Goal: Task Accomplishment & Management: Manage account settings

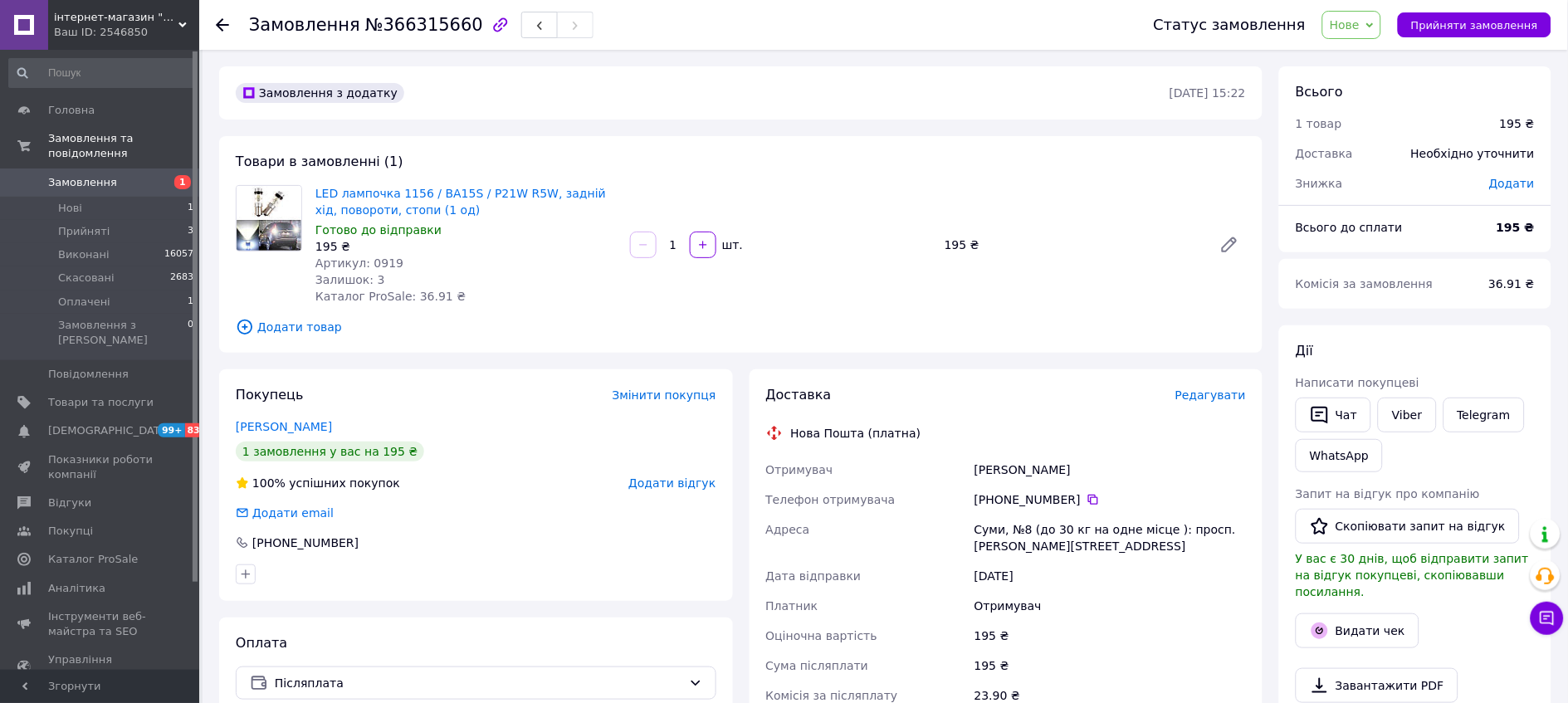
click at [1374, 22] on icon at bounding box center [1370, 26] width 8 height 8
click at [1357, 119] on li "Скасовано" at bounding box center [1361, 108] width 77 height 25
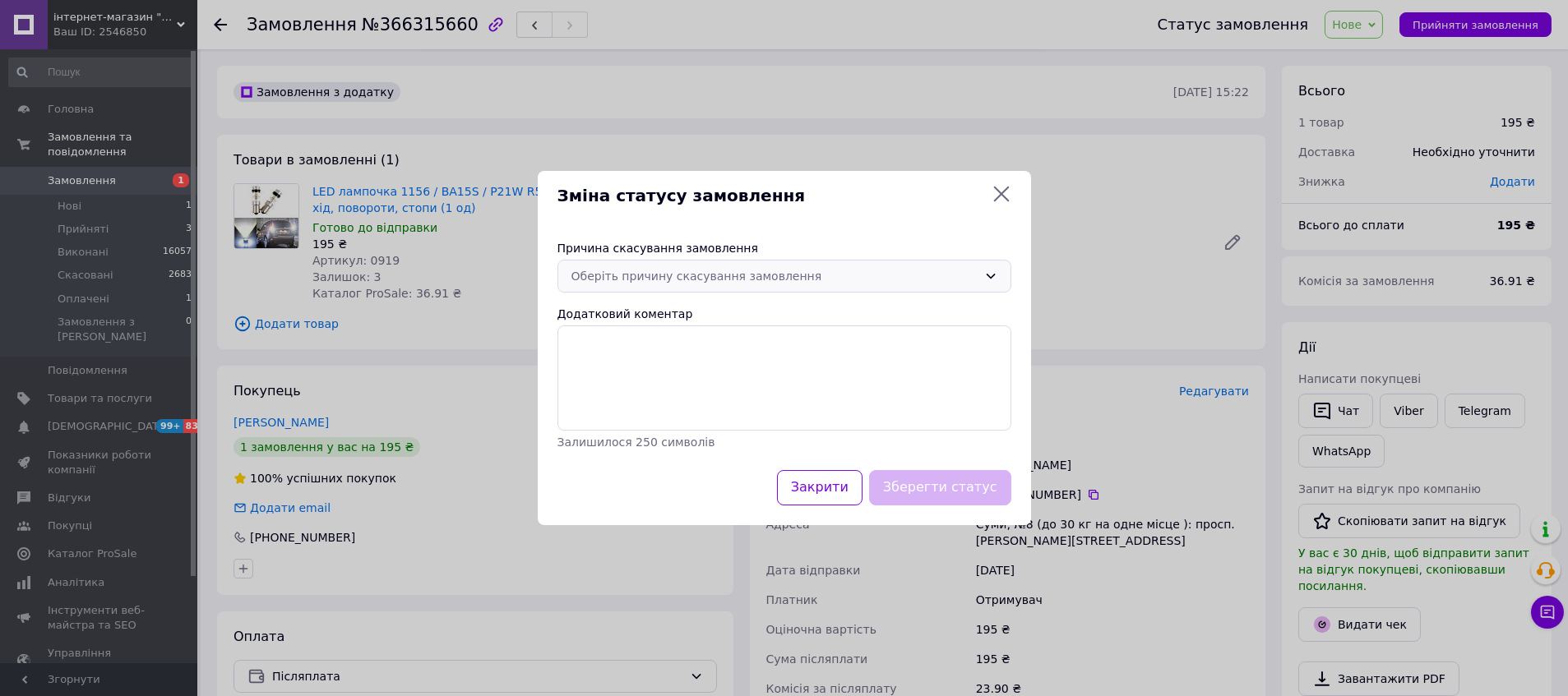
click at [987, 269] on icon at bounding box center [991, 276] width 13 height 13
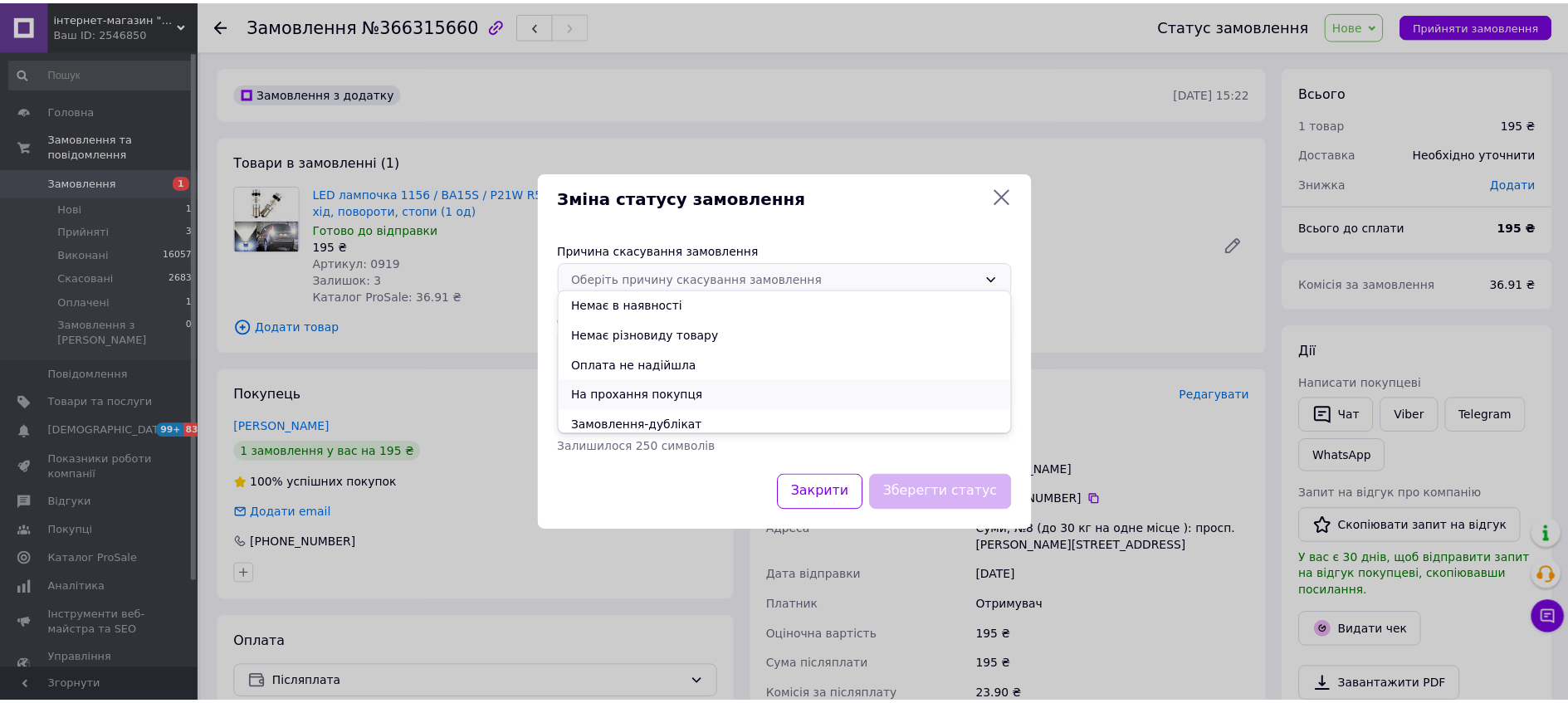
scroll to position [76, 0]
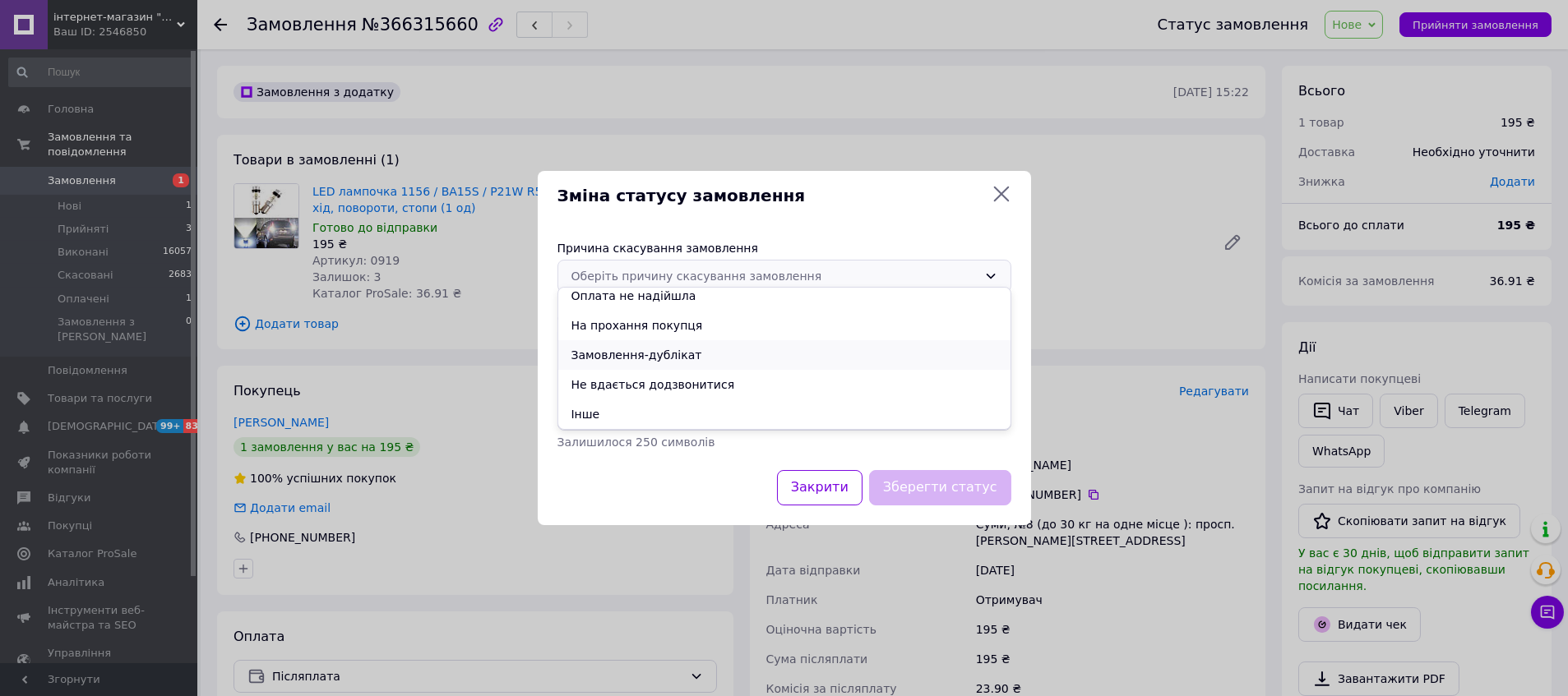
click at [688, 361] on li "Замовлення-дублікат" at bounding box center [784, 355] width 452 height 29
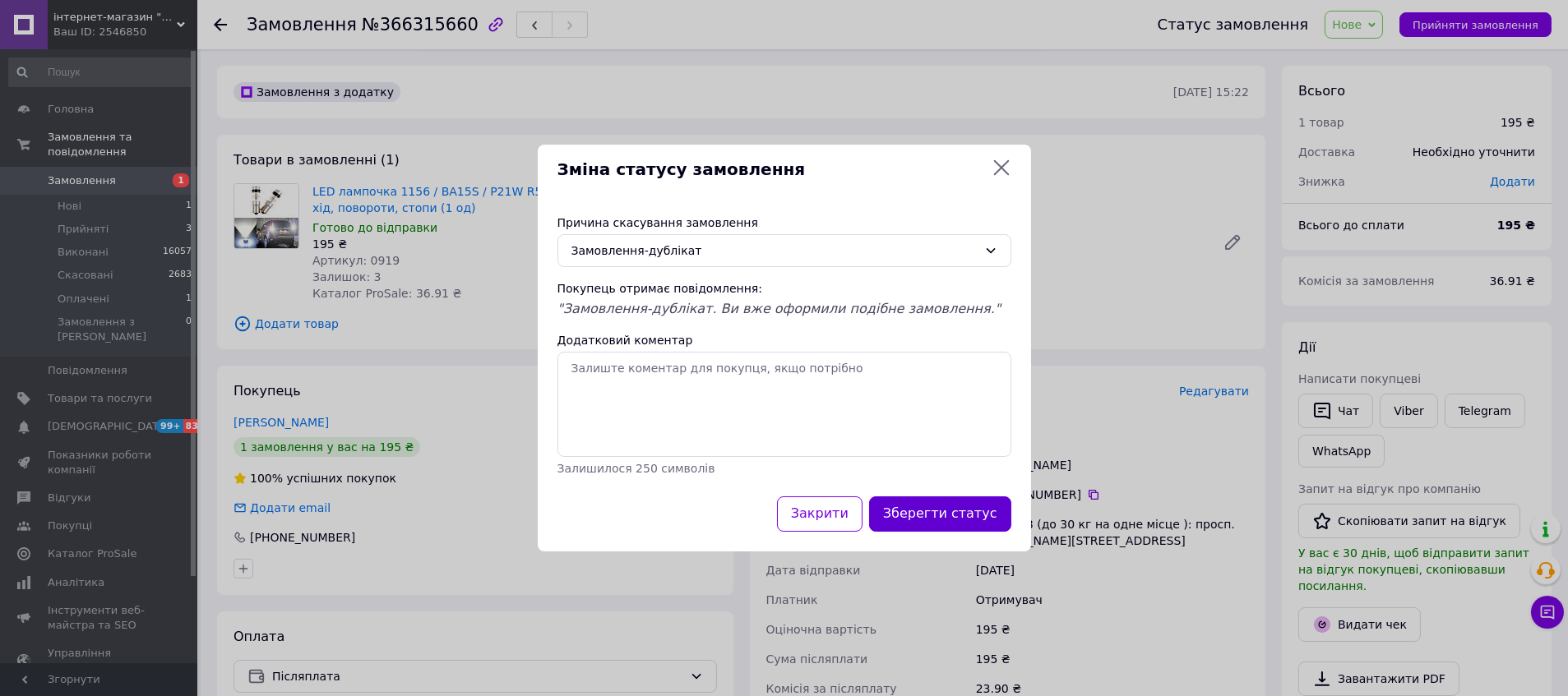
click at [987, 532] on button "Зберегти статус" at bounding box center [940, 514] width 142 height 35
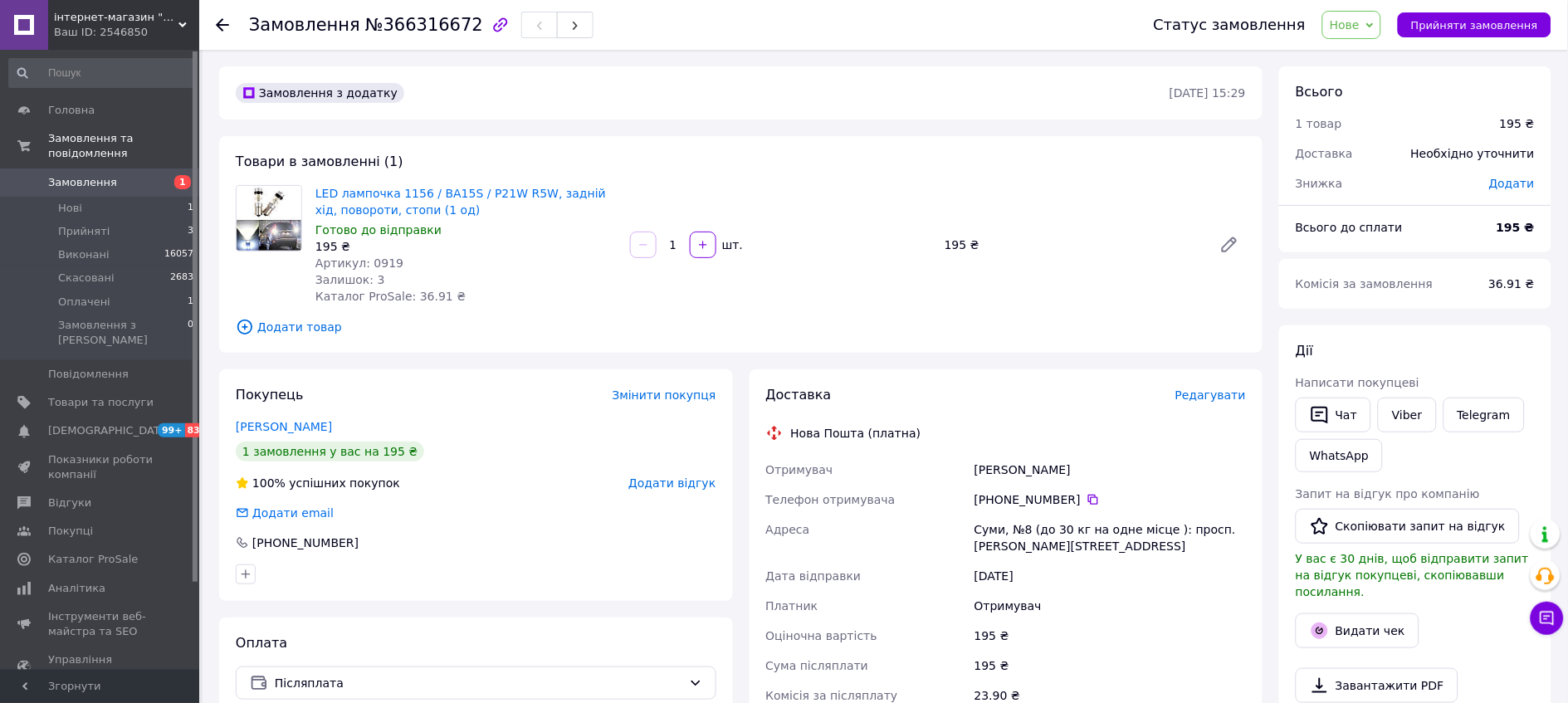
click at [1374, 27] on icon at bounding box center [1370, 24] width 8 height 5
click at [1356, 57] on li "Прийнято" at bounding box center [1361, 58] width 77 height 25
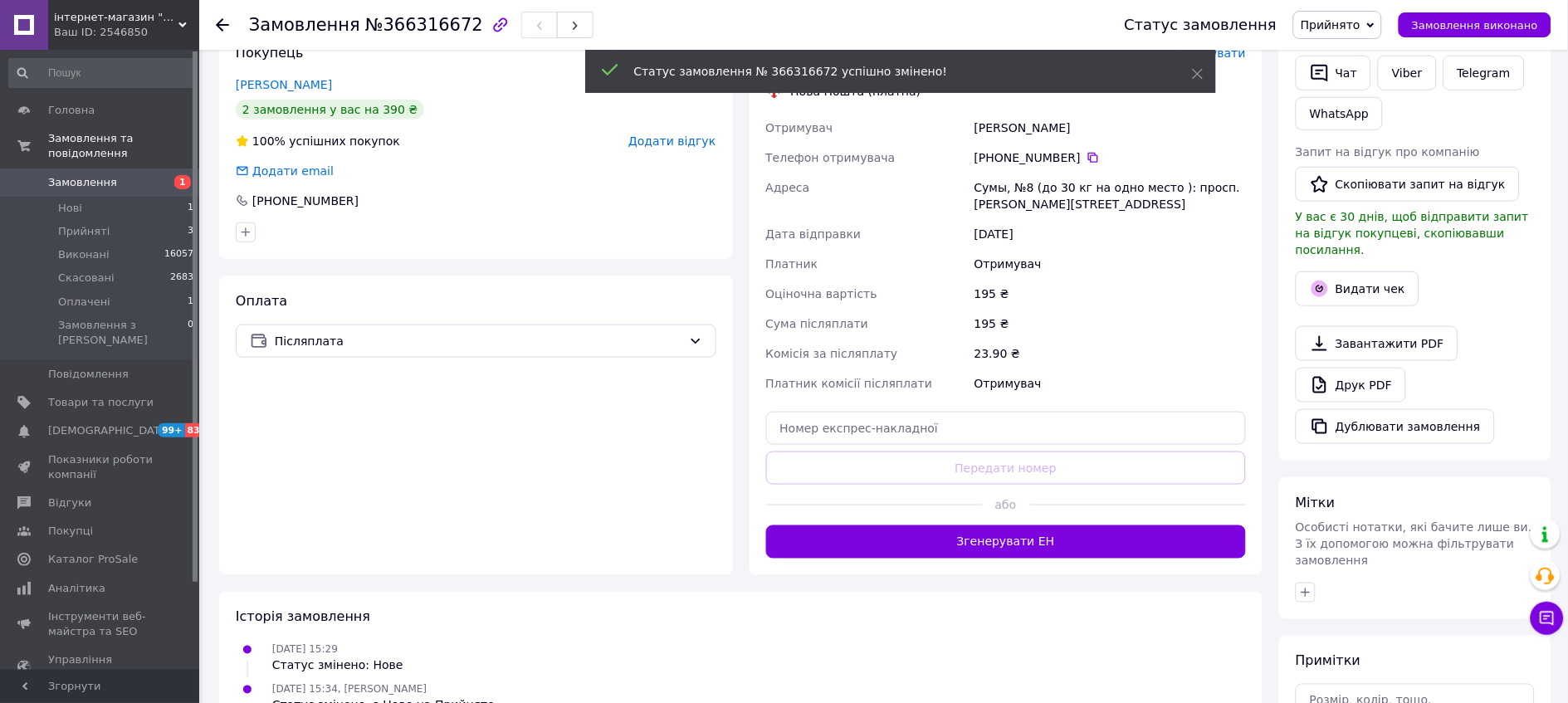
scroll to position [461, 0]
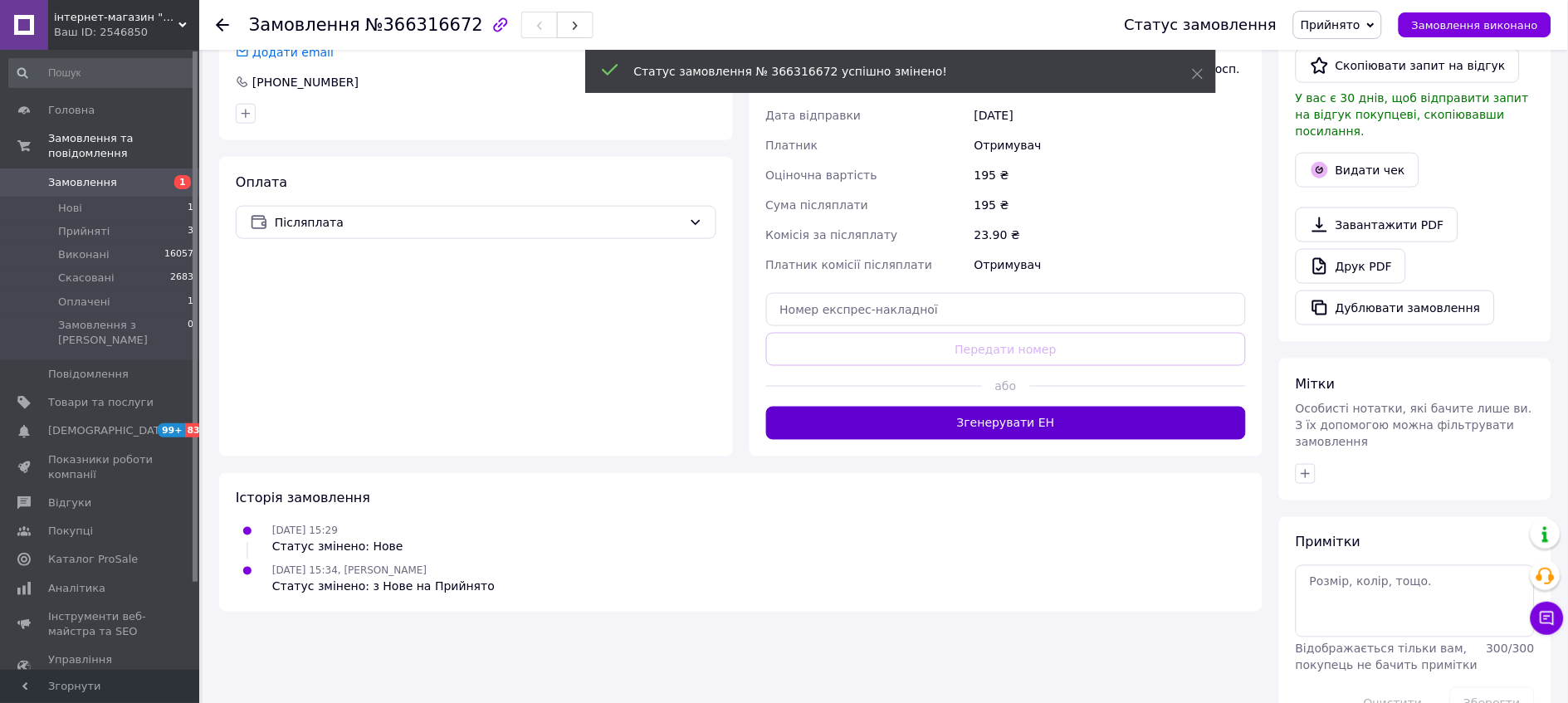
click at [1022, 440] on button "Згенерувати ЕН" at bounding box center [1006, 423] width 481 height 34
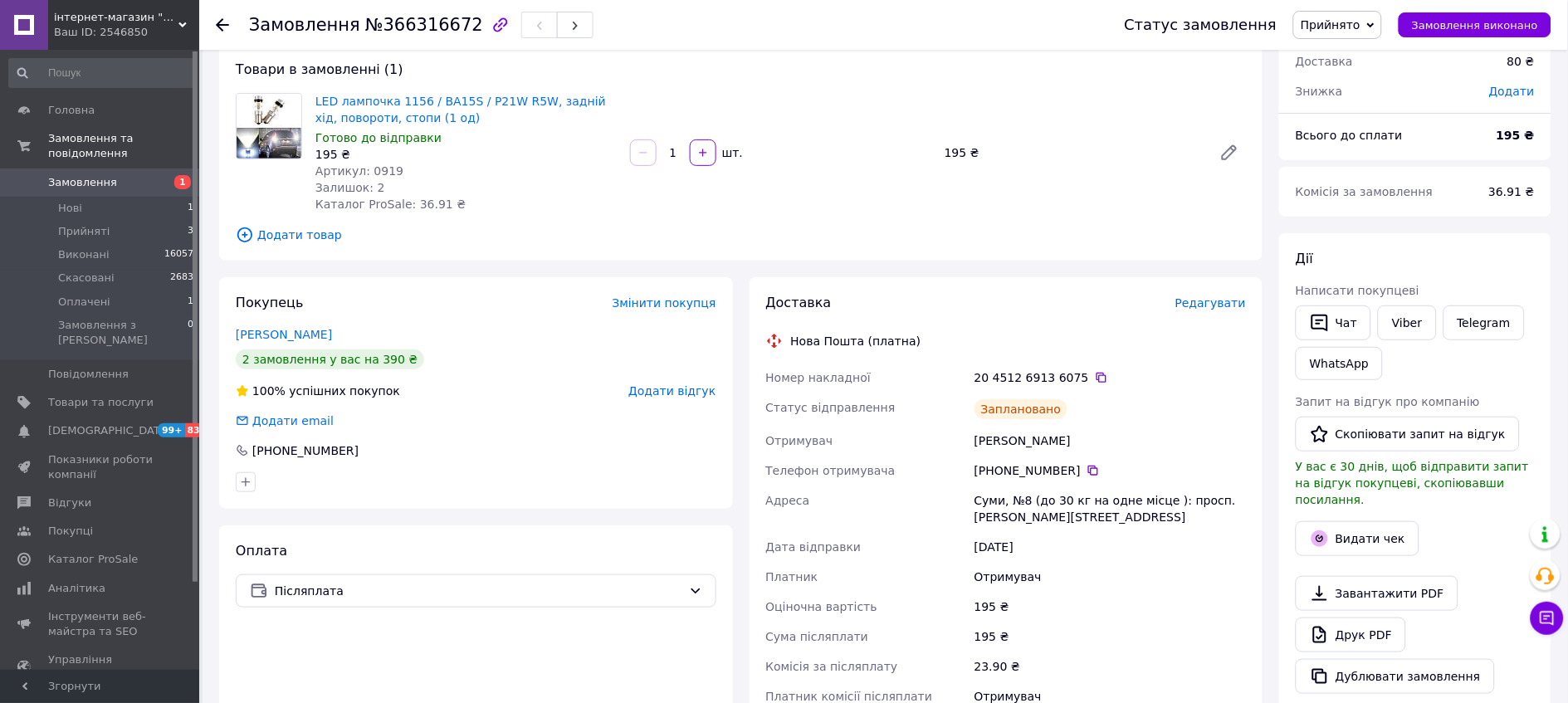
scroll to position [0, 0]
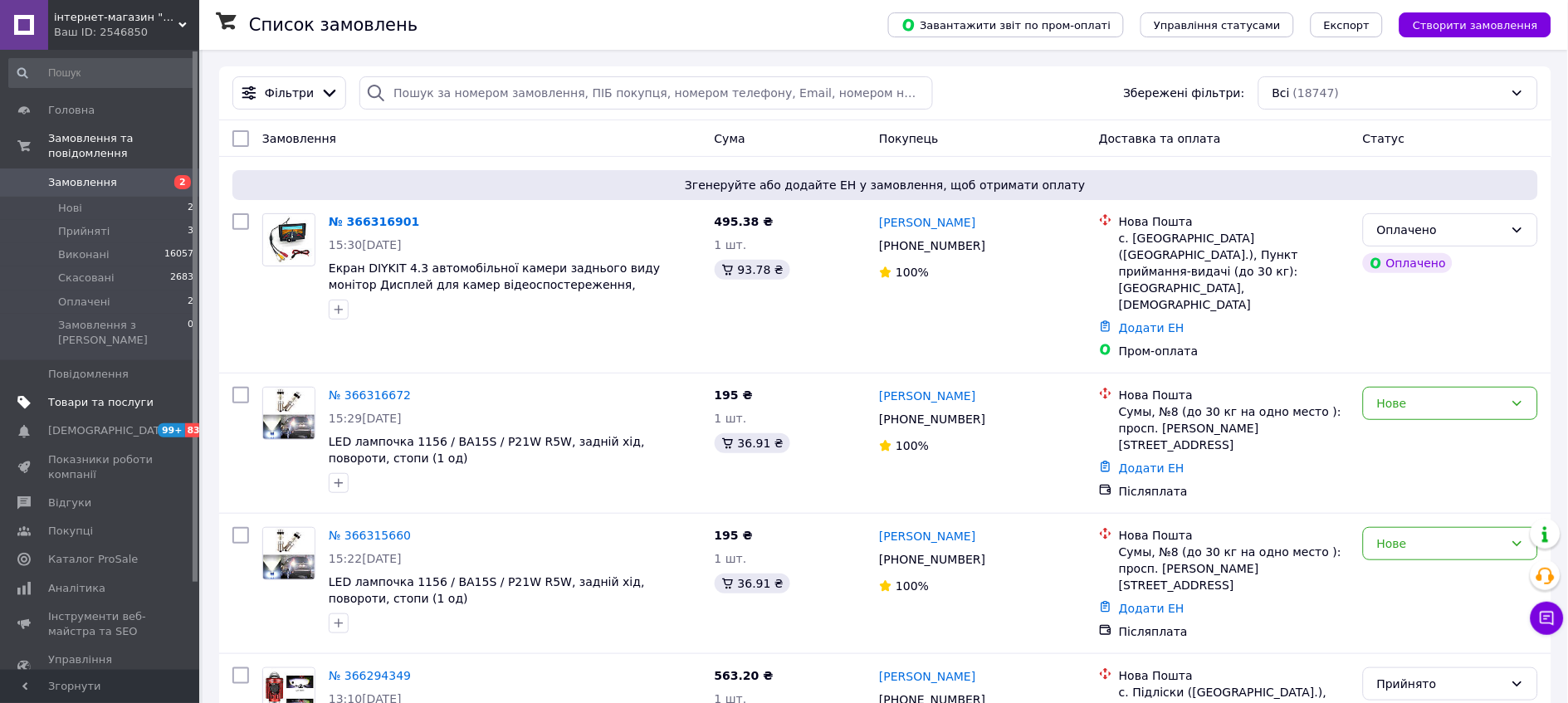
click at [90, 396] on span "Товари та послуги" at bounding box center [101, 403] width 105 height 15
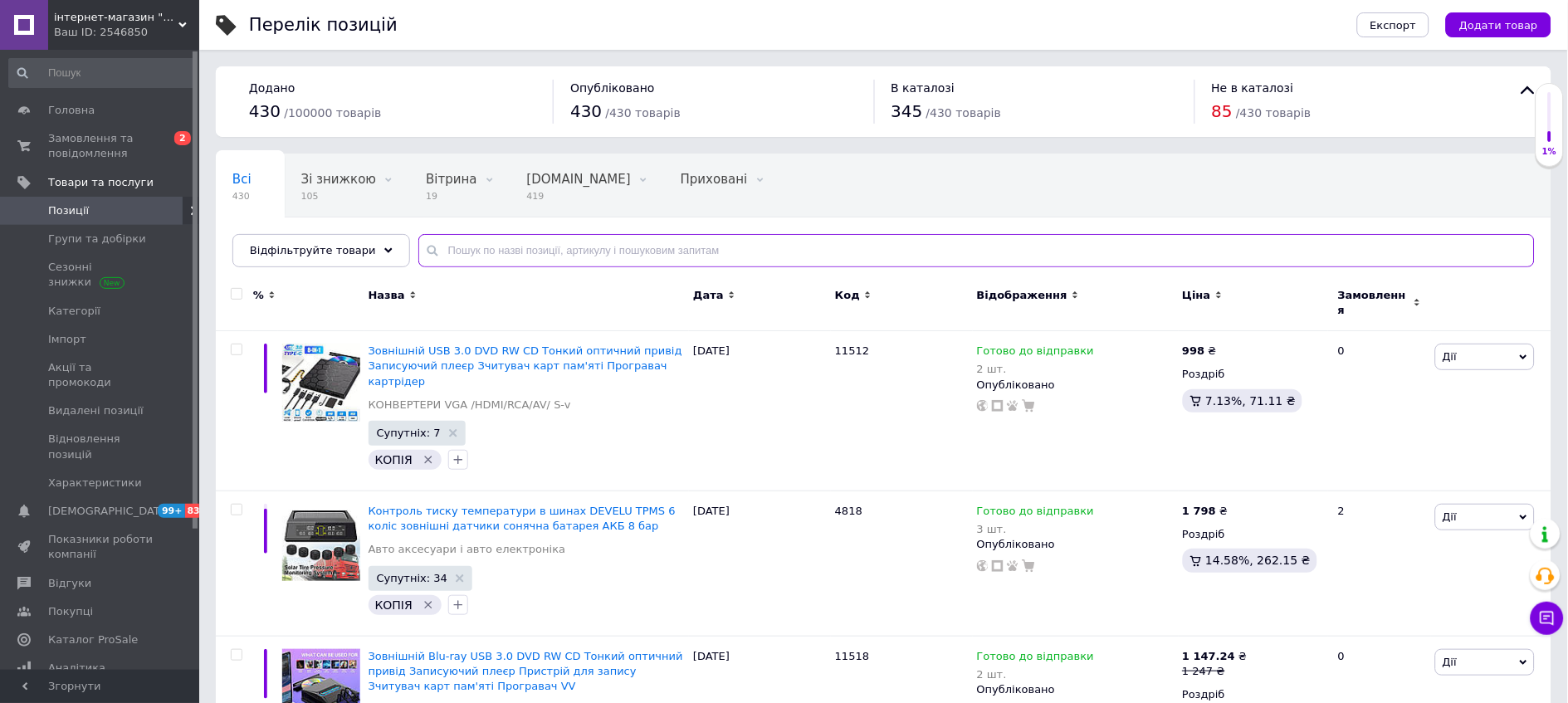
click at [479, 262] on input "text" at bounding box center [976, 250] width 1116 height 34
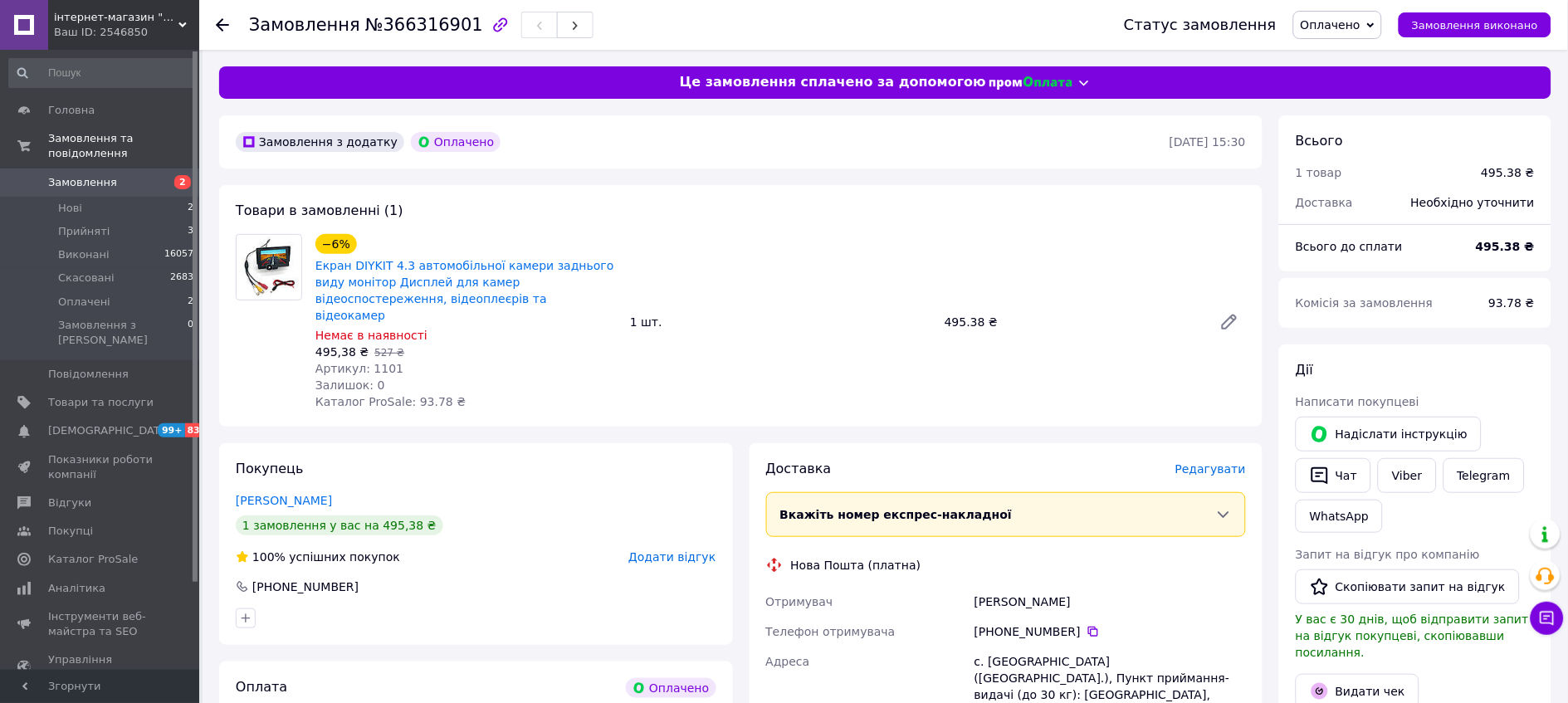
click at [1381, 28] on span "Оплачено" at bounding box center [1337, 24] width 89 height 28
click at [1342, 53] on li "Прийнято" at bounding box center [1337, 58] width 87 height 25
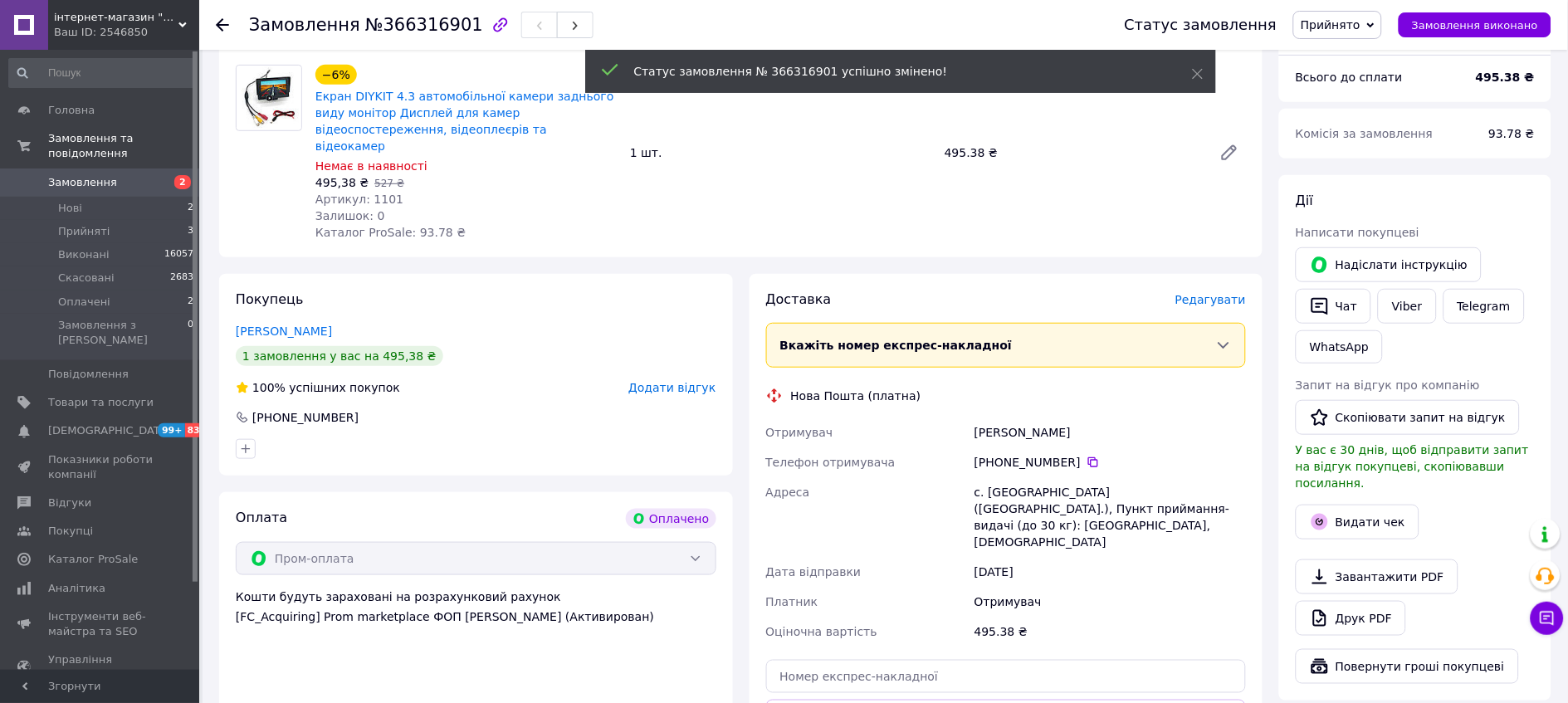
scroll to position [184, 0]
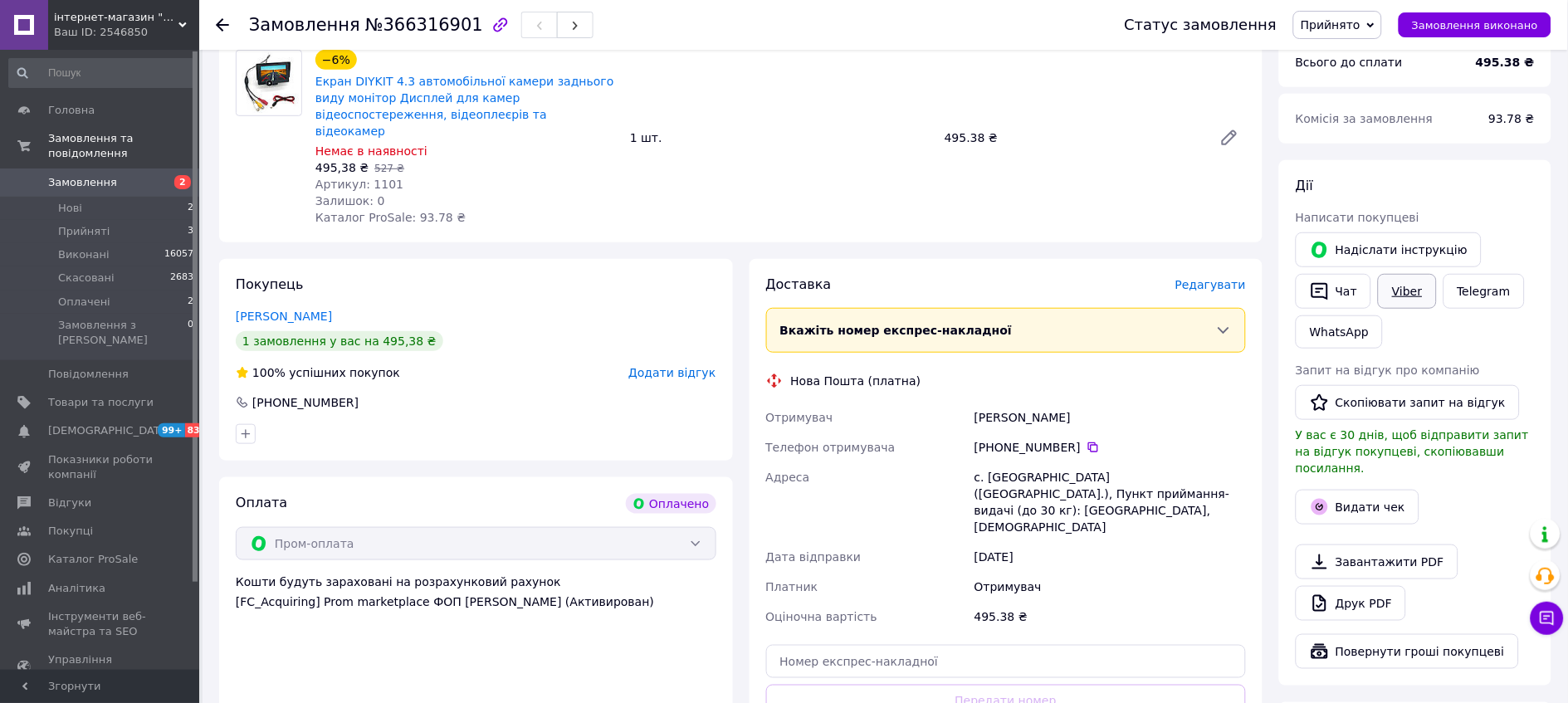
click at [1414, 308] on link "Viber" at bounding box center [1406, 291] width 58 height 34
